Goal: Navigation & Orientation: Understand site structure

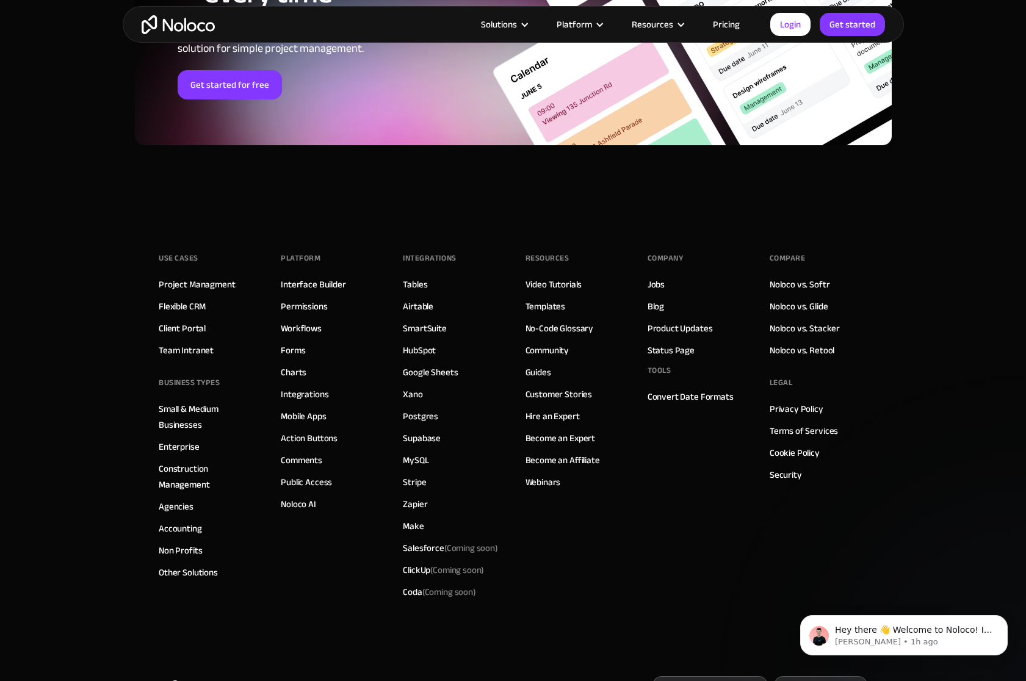
scroll to position [5026, 0]
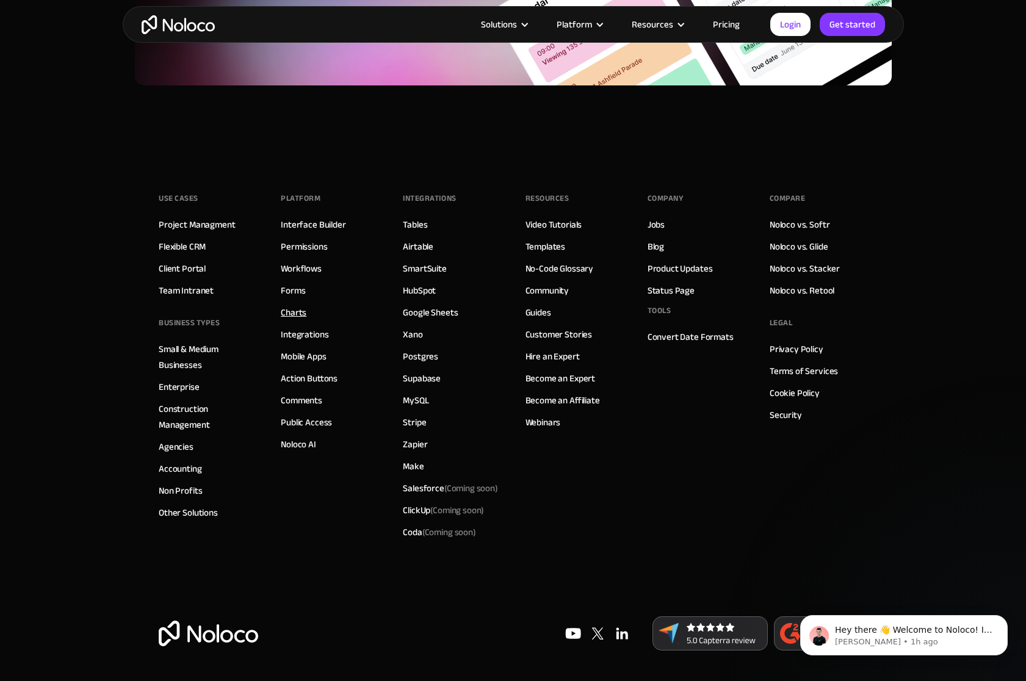
click at [291, 310] on link "Charts" at bounding box center [294, 313] width 26 height 16
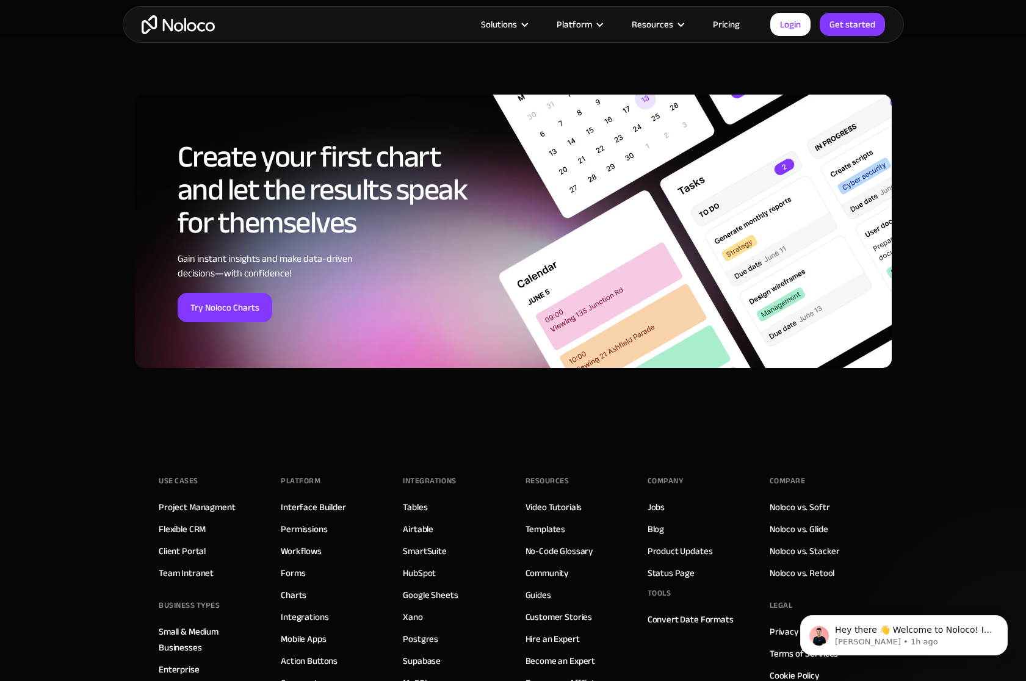
scroll to position [4150, 0]
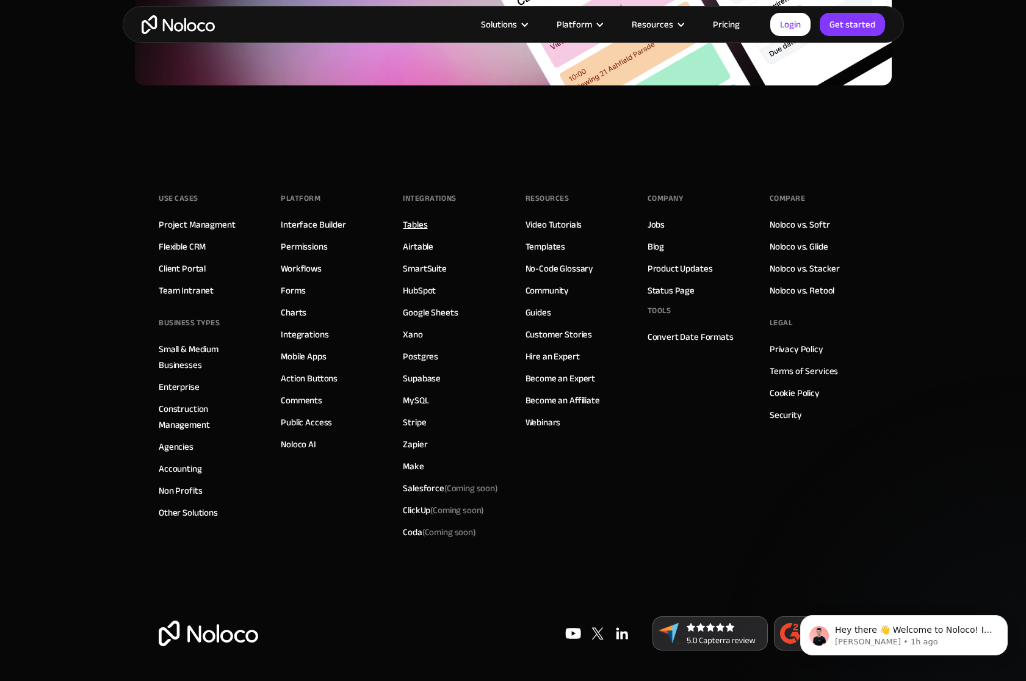
click at [418, 223] on link "Tables" at bounding box center [415, 225] width 24 height 16
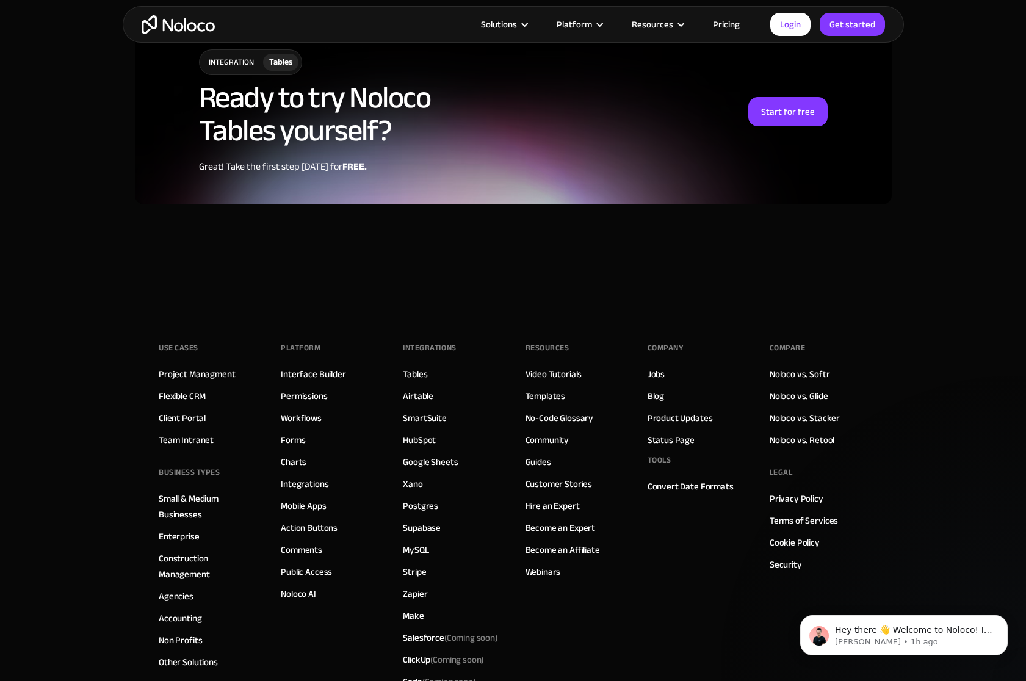
scroll to position [3247, 0]
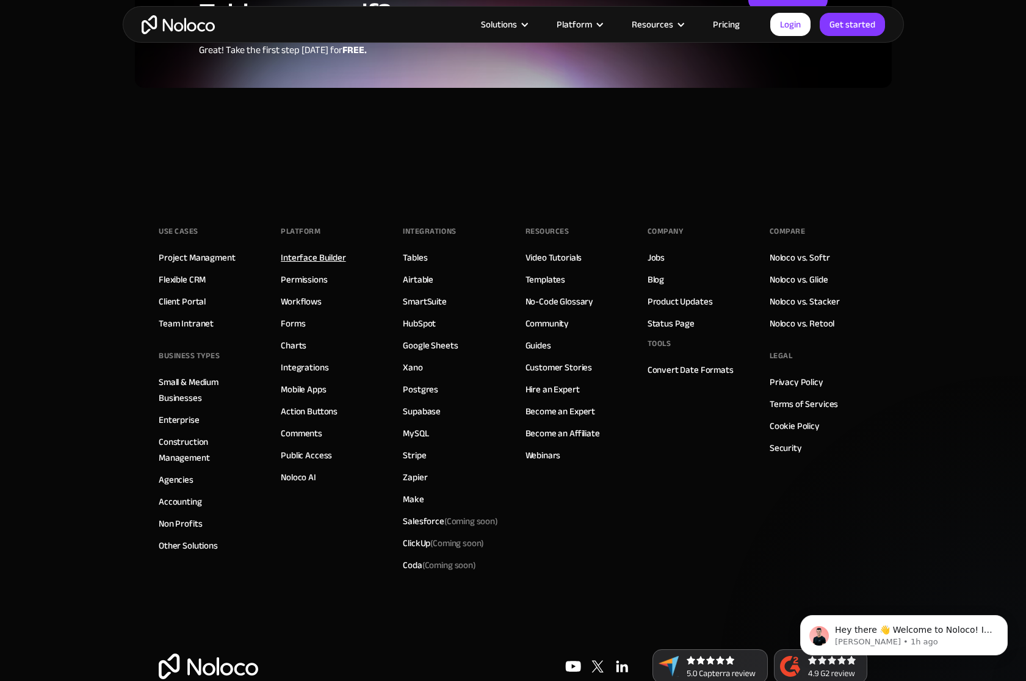
click at [303, 250] on link "Interface Builder" at bounding box center [313, 258] width 65 height 16
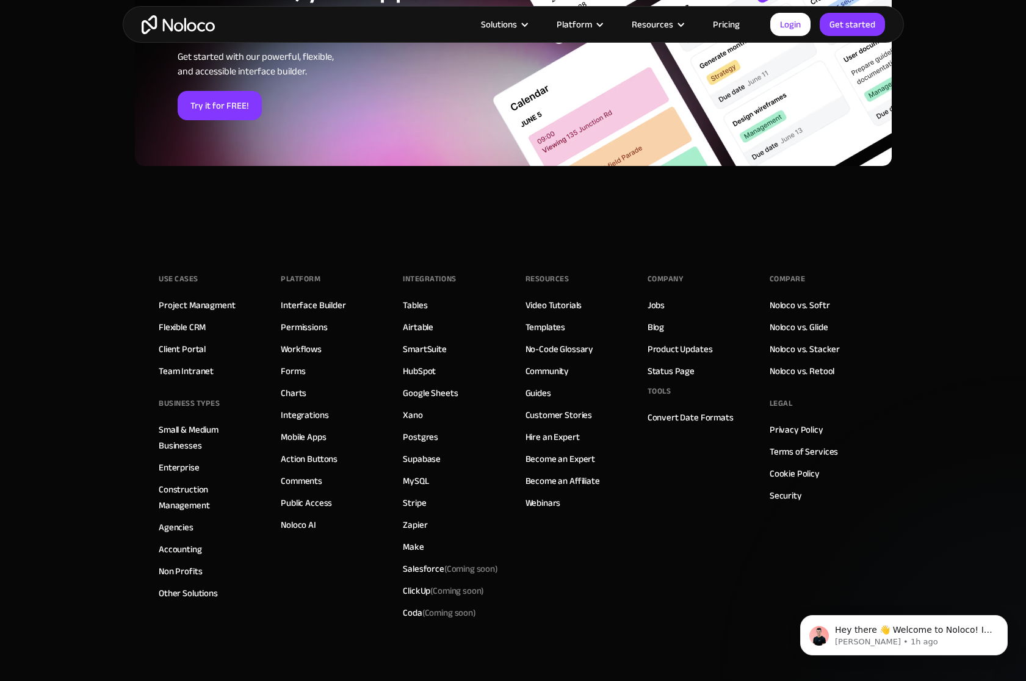
scroll to position [4071, 0]
